Goal: Navigation & Orientation: Find specific page/section

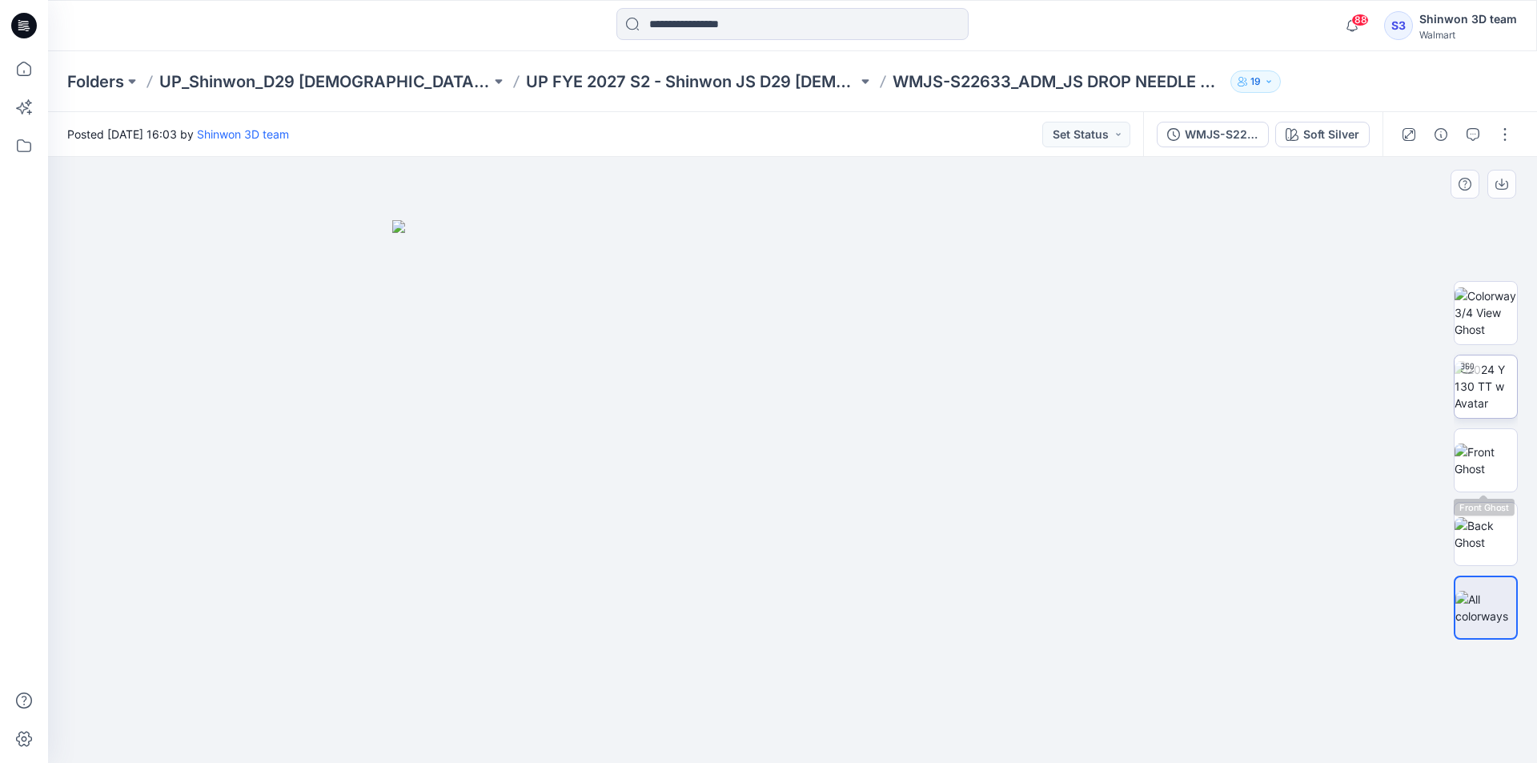
click at [1485, 392] on img at bounding box center [1486, 386] width 62 height 50
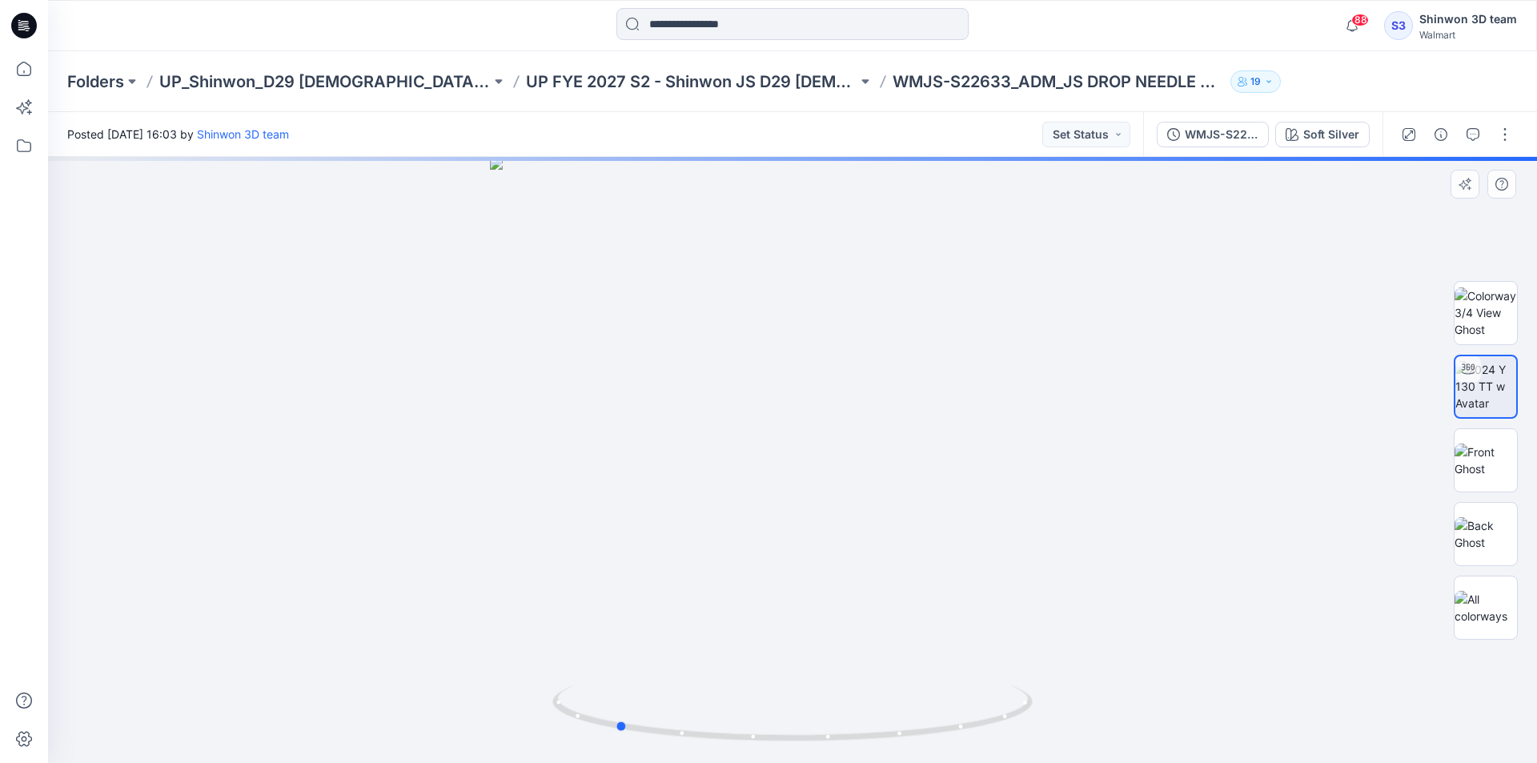
drag, startPoint x: 908, startPoint y: 738, endPoint x: 804, endPoint y: 613, distance: 163.2
click at [729, 708] on icon at bounding box center [795, 715] width 484 height 60
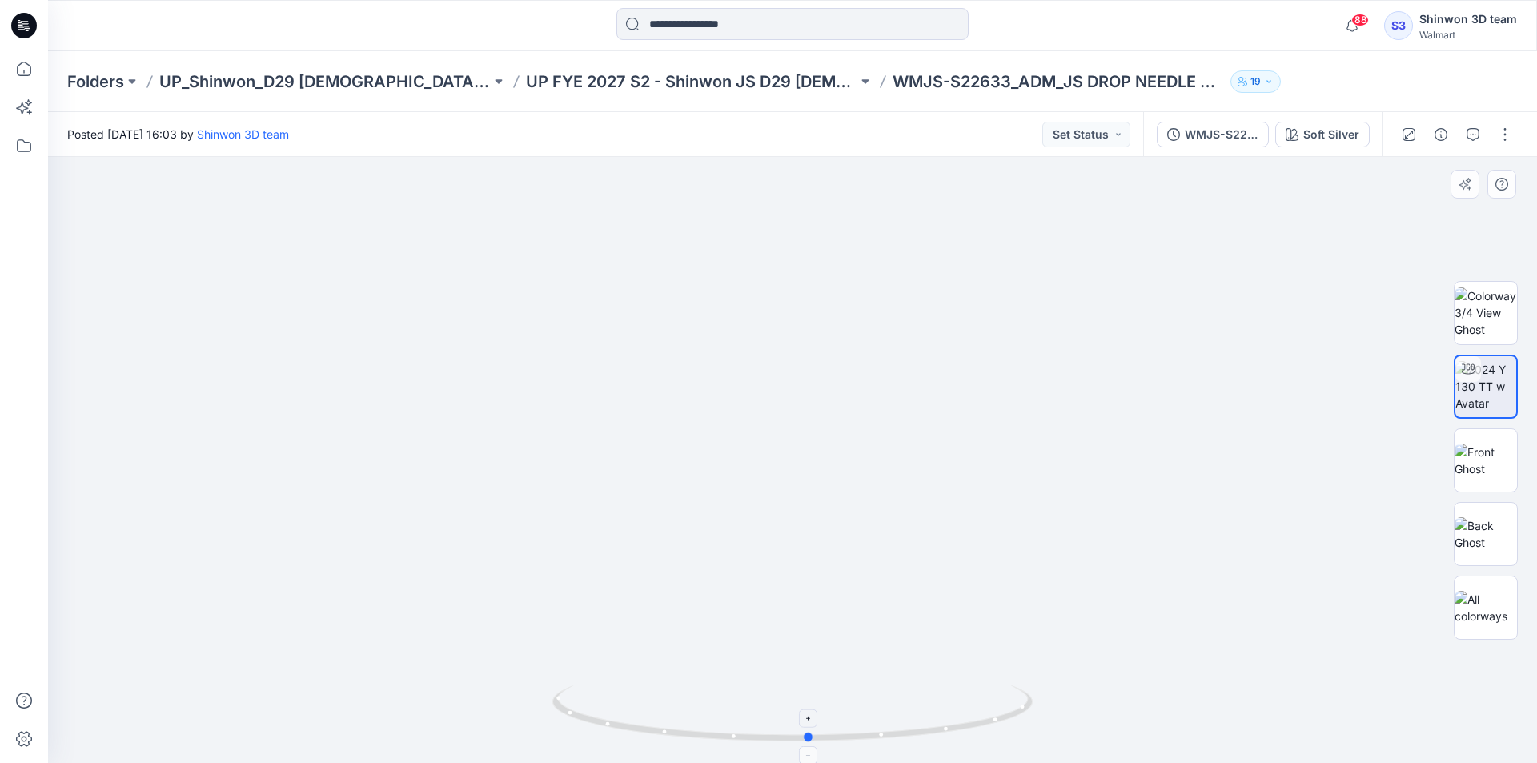
drag, startPoint x: 895, startPoint y: 739, endPoint x: 611, endPoint y: 686, distance: 289.1
click at [611, 686] on icon at bounding box center [795, 715] width 484 height 60
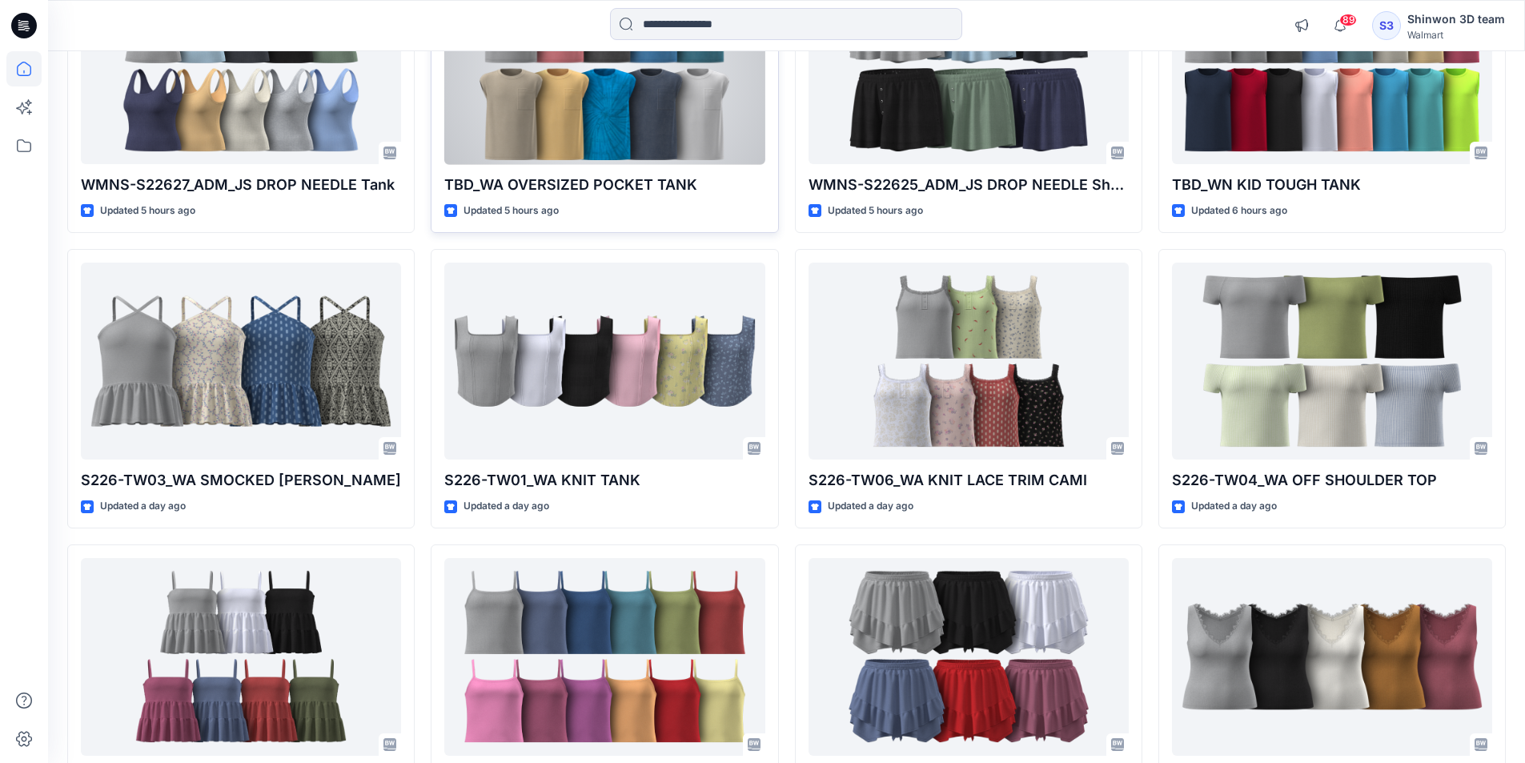
scroll to position [409, 0]
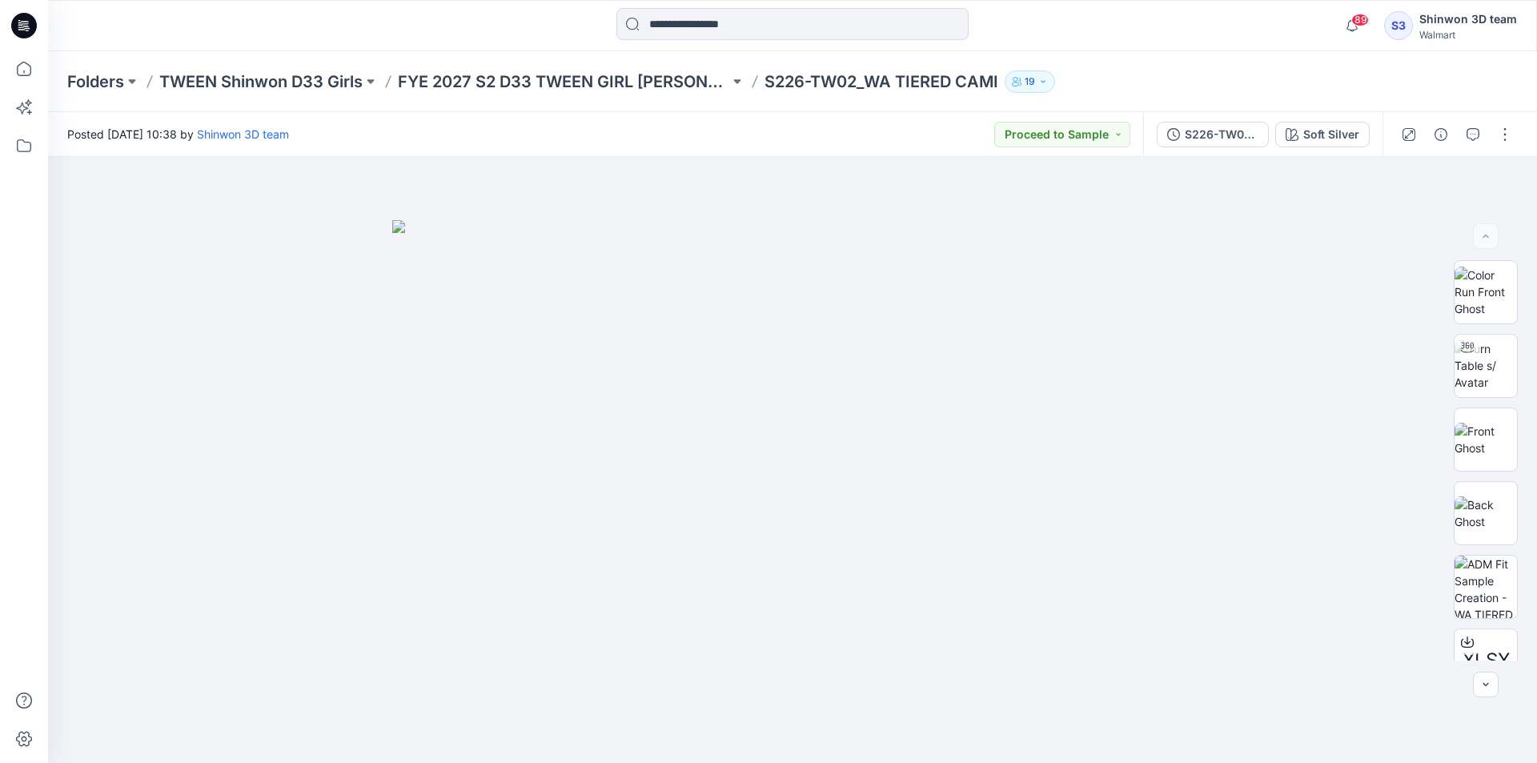
drag, startPoint x: 664, startPoint y: 81, endPoint x: 676, endPoint y: 80, distance: 12.0
click at [665, 83] on p "FYE 2027 S2 D33 TWEEN GIRL [PERSON_NAME]" at bounding box center [564, 81] width 332 height 22
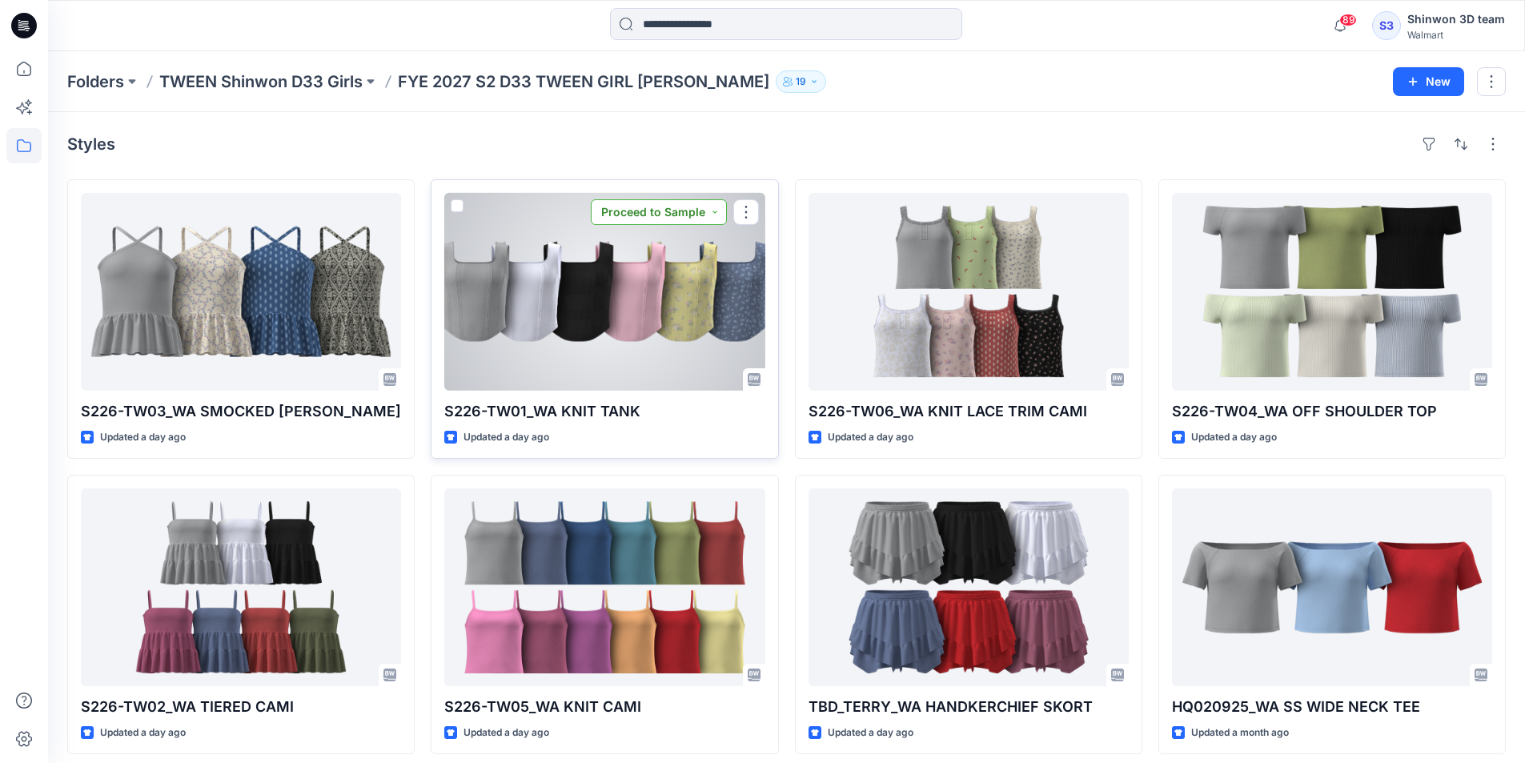
scroll to position [160, 0]
